Goal: Task Accomplishment & Management: Manage account settings

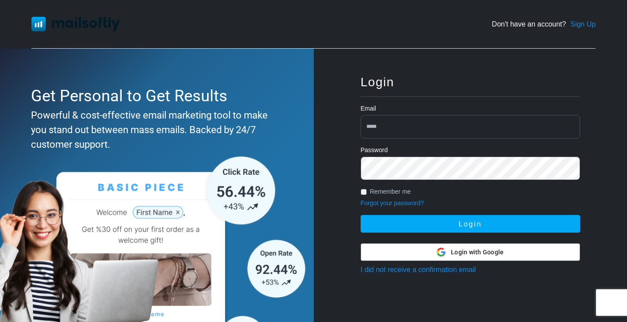
click at [430, 91] on div "Login Email Password Remember me Forgot your password? Login Login with Google …" at bounding box center [471, 213] width 248 height 302
click at [393, 89] on div "Login Email Password Remember me Forgot your password? Login Login with Google …" at bounding box center [471, 213] width 248 height 302
click at [390, 108] on div "Email" at bounding box center [471, 125] width 220 height 42
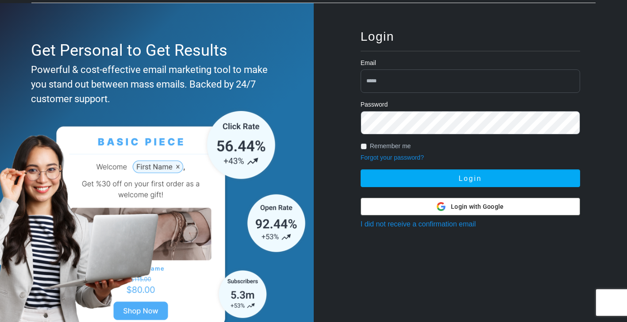
scroll to position [47, 0]
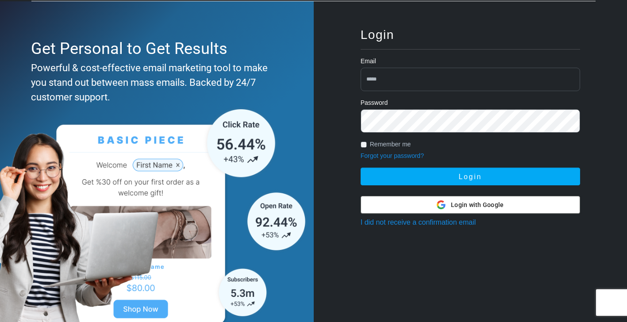
click at [458, 206] on span "Login with Google" at bounding box center [477, 204] width 53 height 9
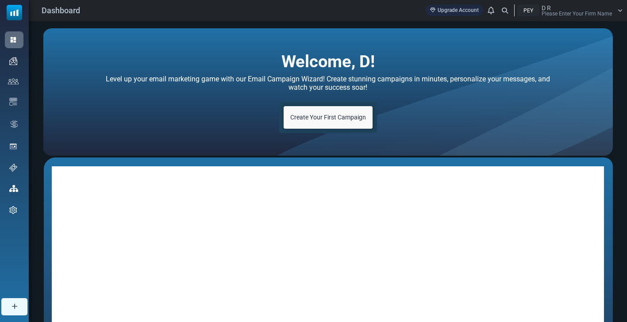
click at [623, 11] on div "Dashboard Upgrade Account Notifications PEY D R Please Enter Your Firm Name Pro…" at bounding box center [328, 10] width 598 height 21
click at [621, 12] on icon at bounding box center [620, 10] width 5 height 5
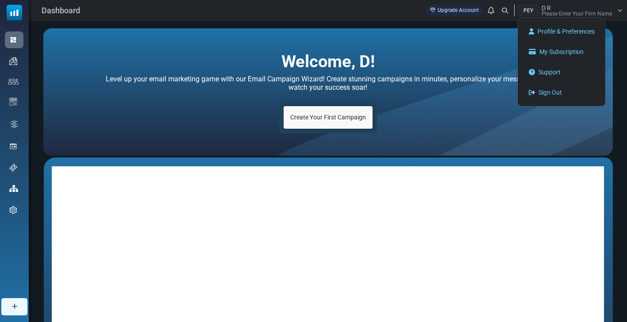
click at [431, 56] on div "Welcome, D! Level up your email marketing game with our Email Campaign Wizard! …" at bounding box center [328, 91] width 570 height 127
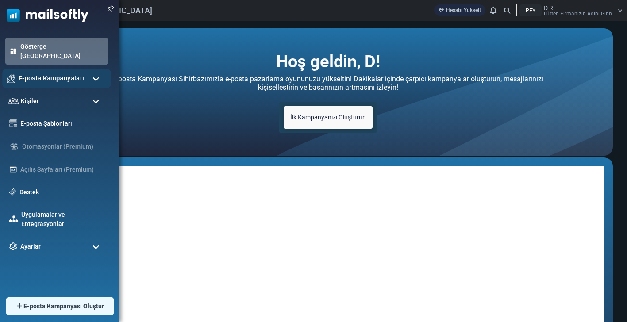
click at [58, 73] on span "E-posta Kampanyaları" at bounding box center [51, 78] width 65 height 10
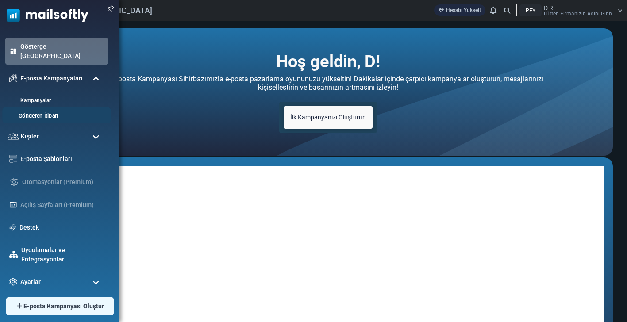
click at [57, 112] on link "Gönderen İtibarı" at bounding box center [55, 116] width 106 height 8
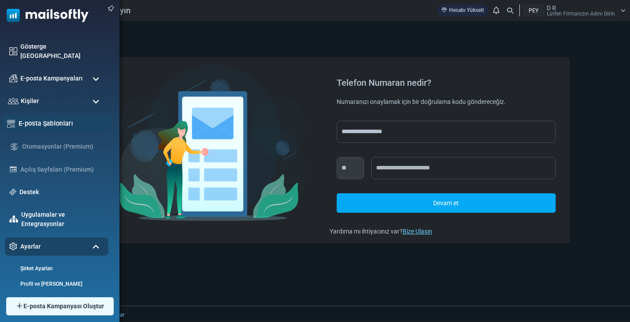
click at [35, 119] on link "E-posta Şablonları" at bounding box center [63, 124] width 88 height 10
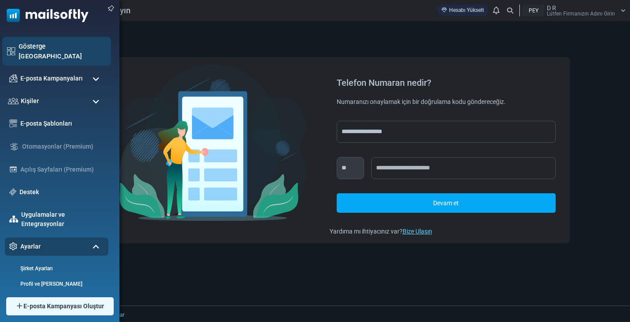
click at [49, 48] on link "Gösterge [GEOGRAPHIC_DATA]" at bounding box center [63, 51] width 88 height 19
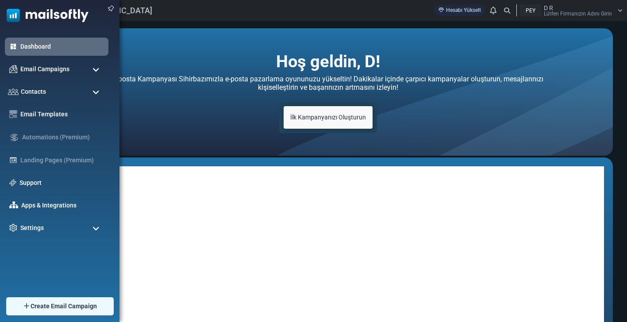
click at [17, 15] on img at bounding box center [44, 13] width 89 height 27
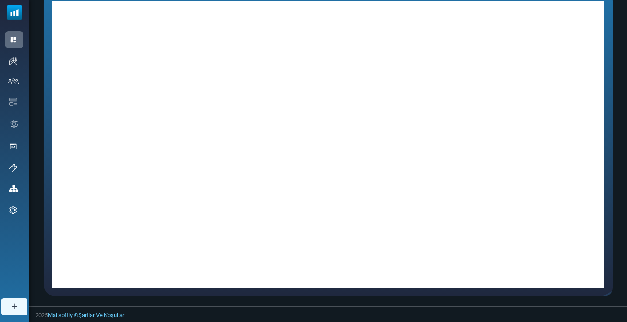
scroll to position [165, 0]
